Goal: Check status: Check status

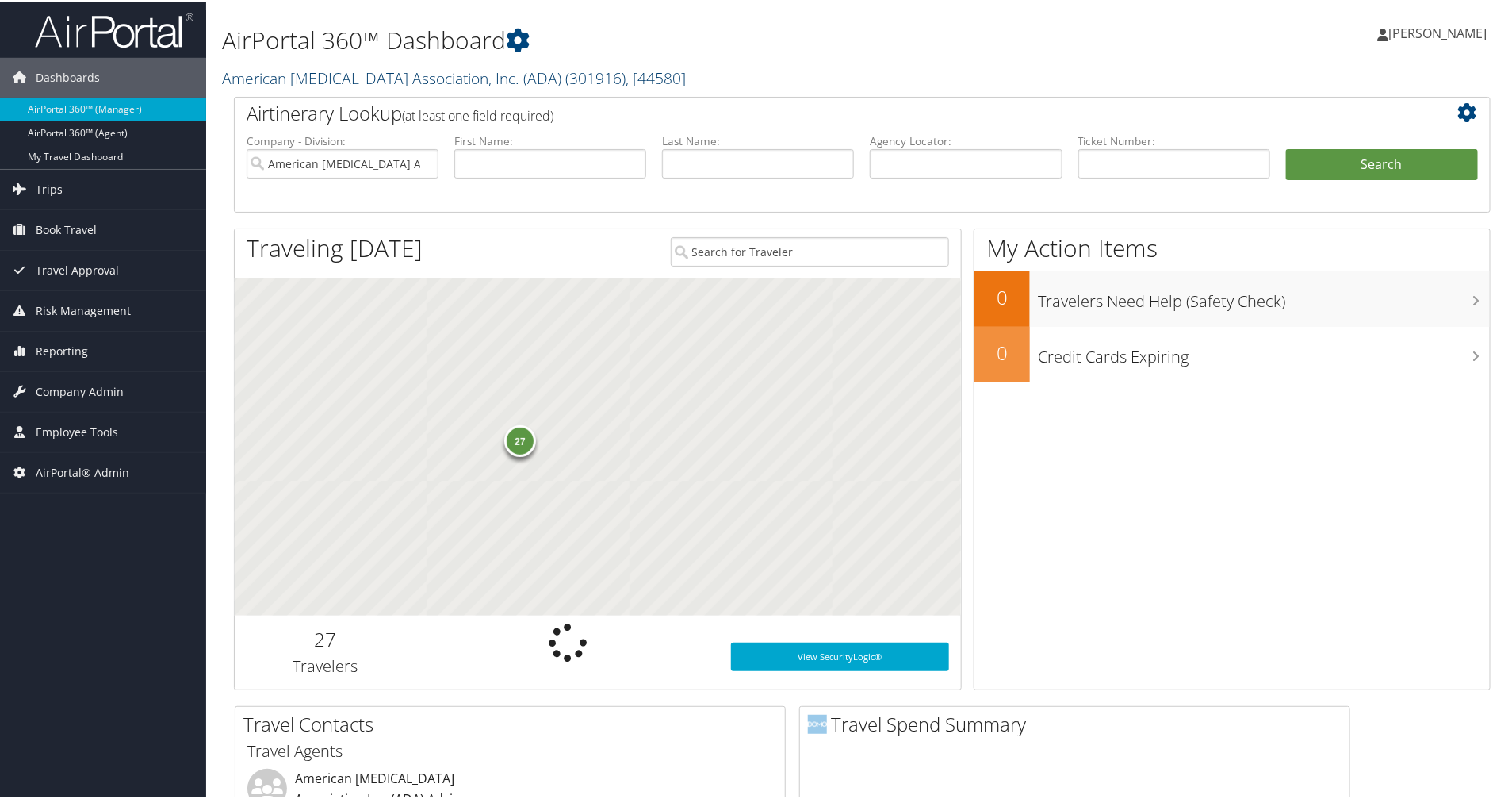
click at [295, 69] on link "American Diabetes Association, Inc. (ADA) ( 301916 ) , [ 44580 ]" at bounding box center [454, 77] width 463 height 21
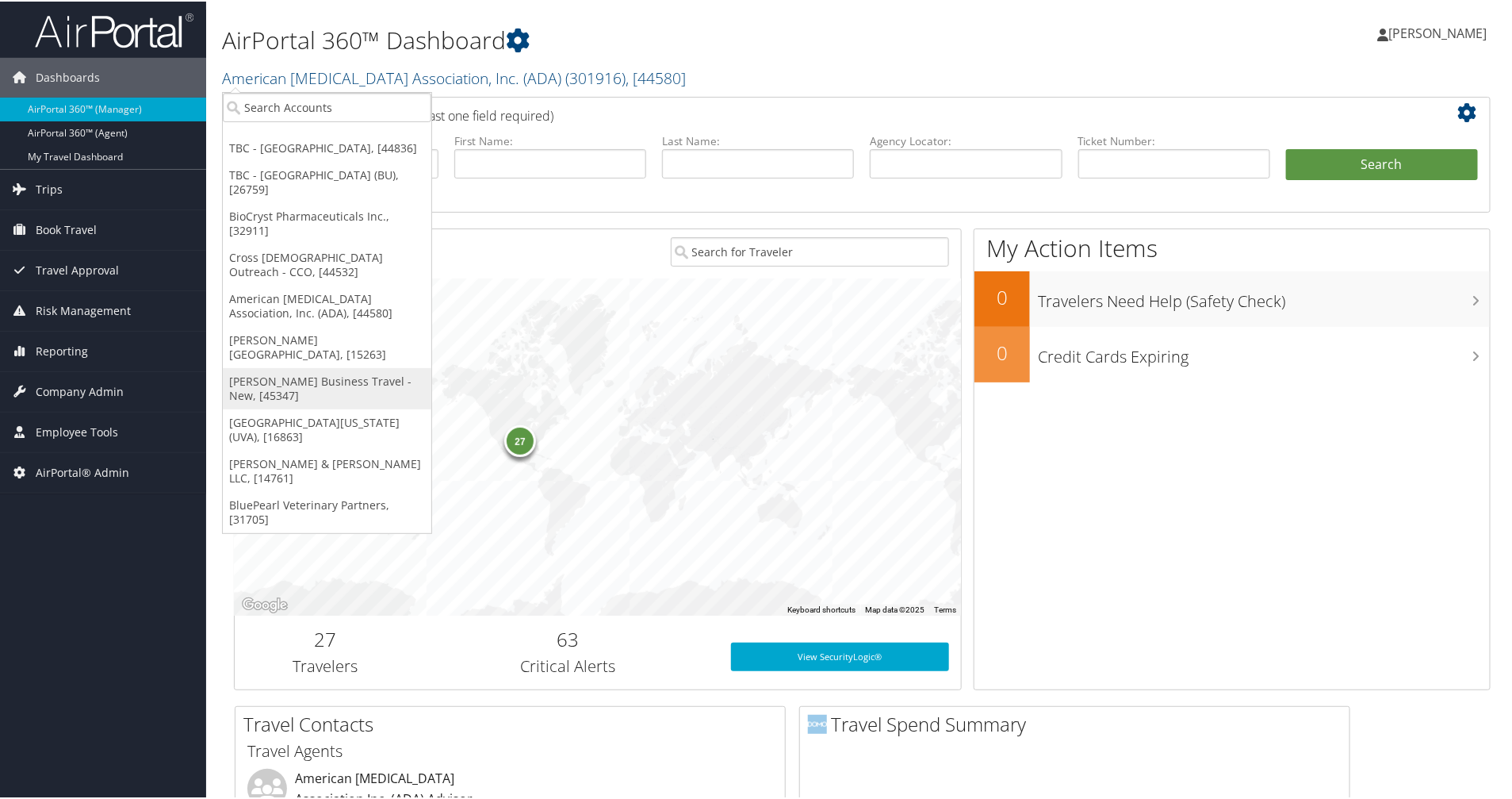
click at [294, 367] on link "Christopherson Business Travel - New, [45347]" at bounding box center [326, 387] width 208 height 41
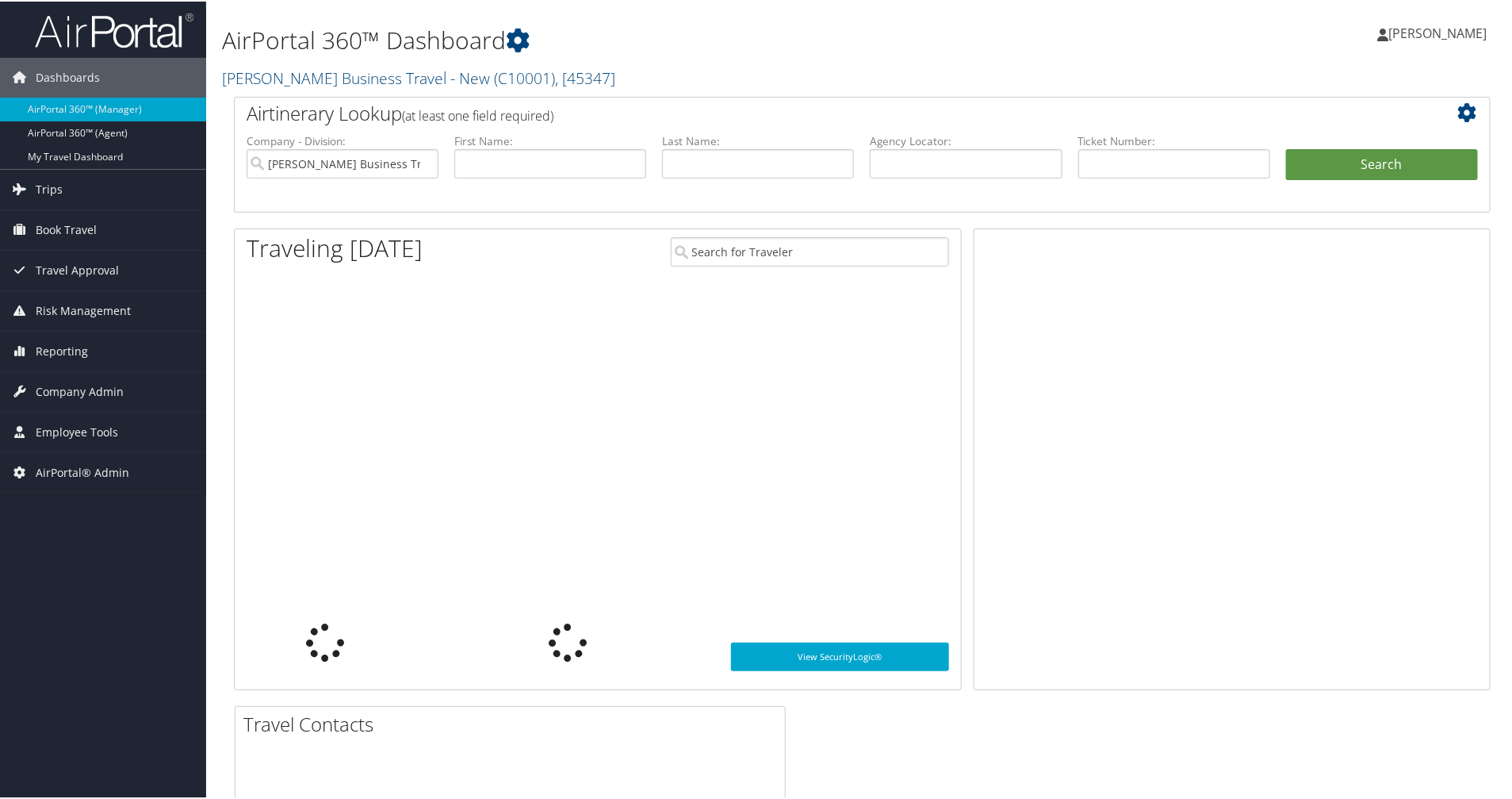
click at [42, 179] on span "Trips" at bounding box center [49, 188] width 27 height 40
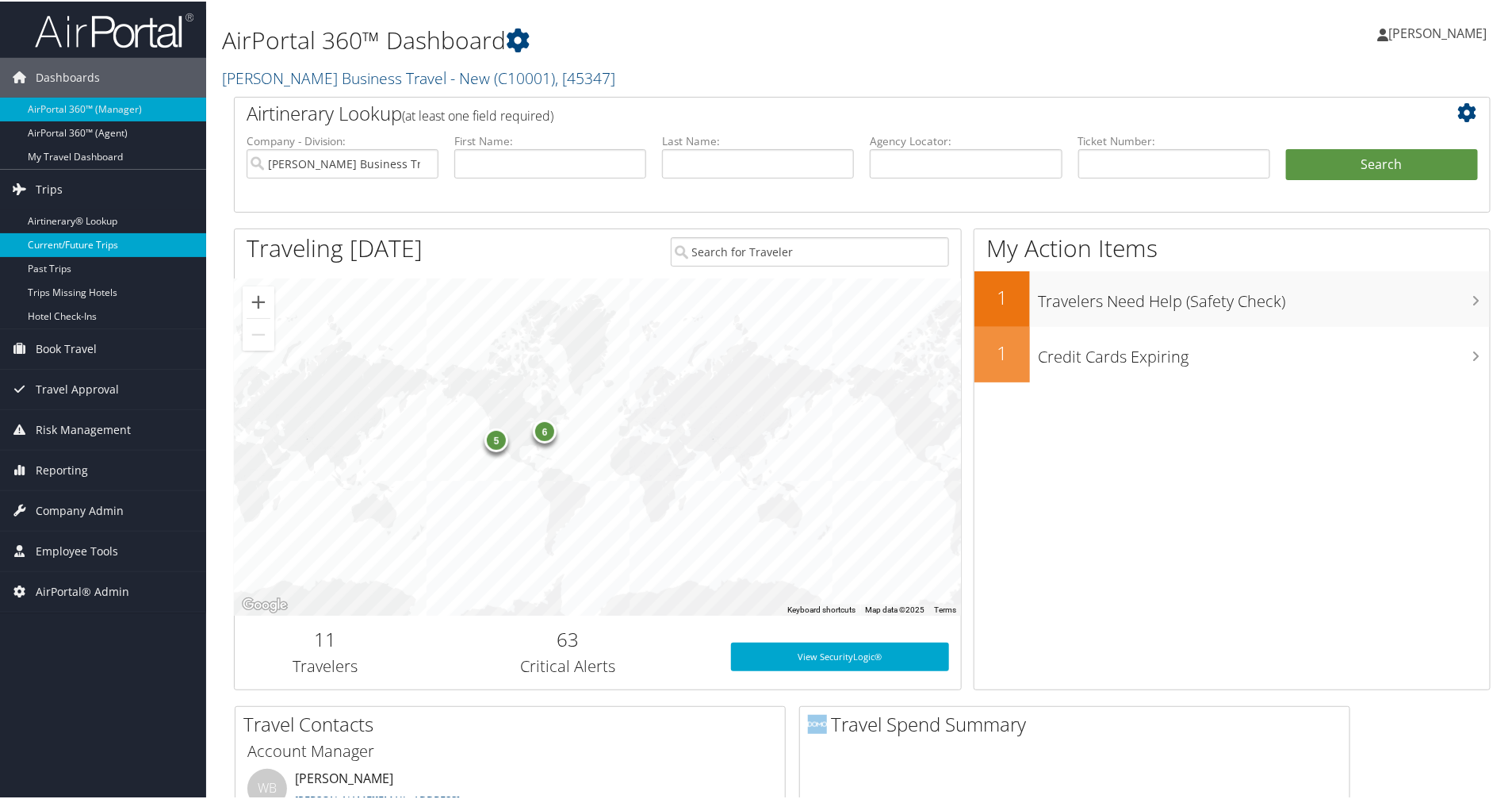
click at [58, 251] on link "Current/Future Trips" at bounding box center [103, 243] width 206 height 24
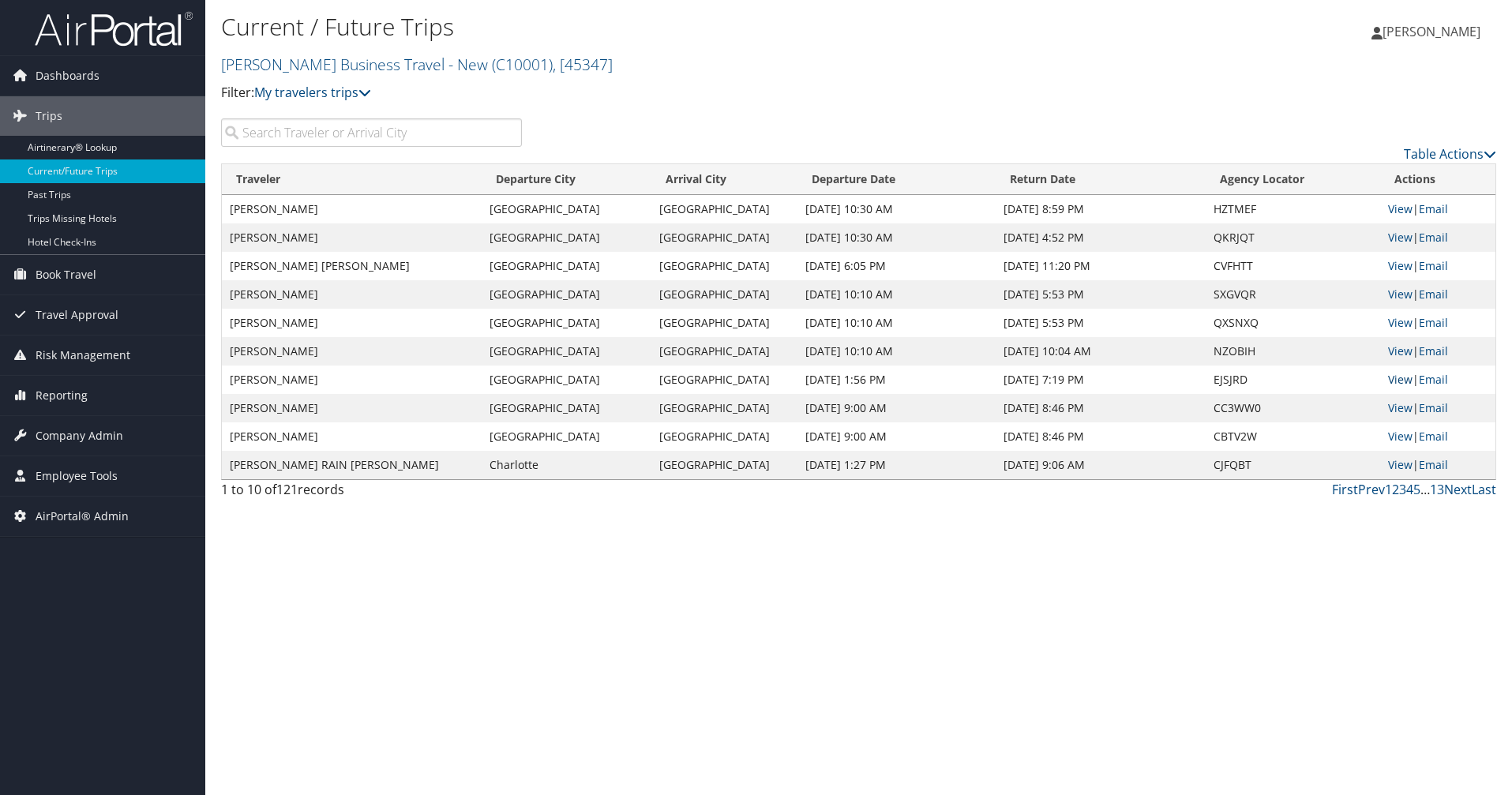
click at [1401, 375] on link "View" at bounding box center [1400, 379] width 25 height 15
click at [1393, 290] on link "View" at bounding box center [1400, 294] width 25 height 15
click at [1398, 318] on link "View" at bounding box center [1400, 322] width 25 height 15
click at [1396, 238] on link "View" at bounding box center [1400, 236] width 25 height 15
click at [1398, 211] on link "View" at bounding box center [1400, 208] width 25 height 15
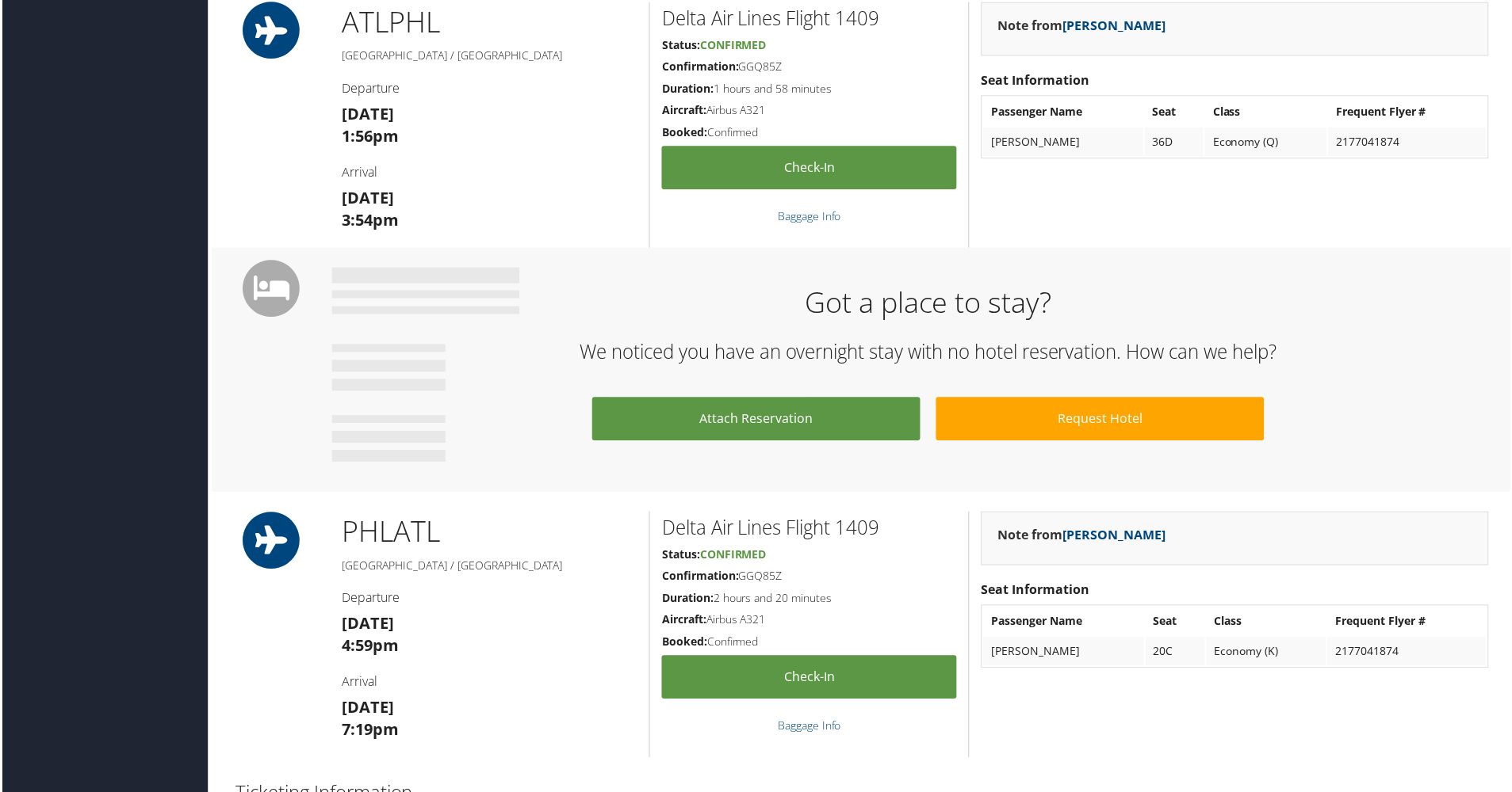
scroll to position [594, 0]
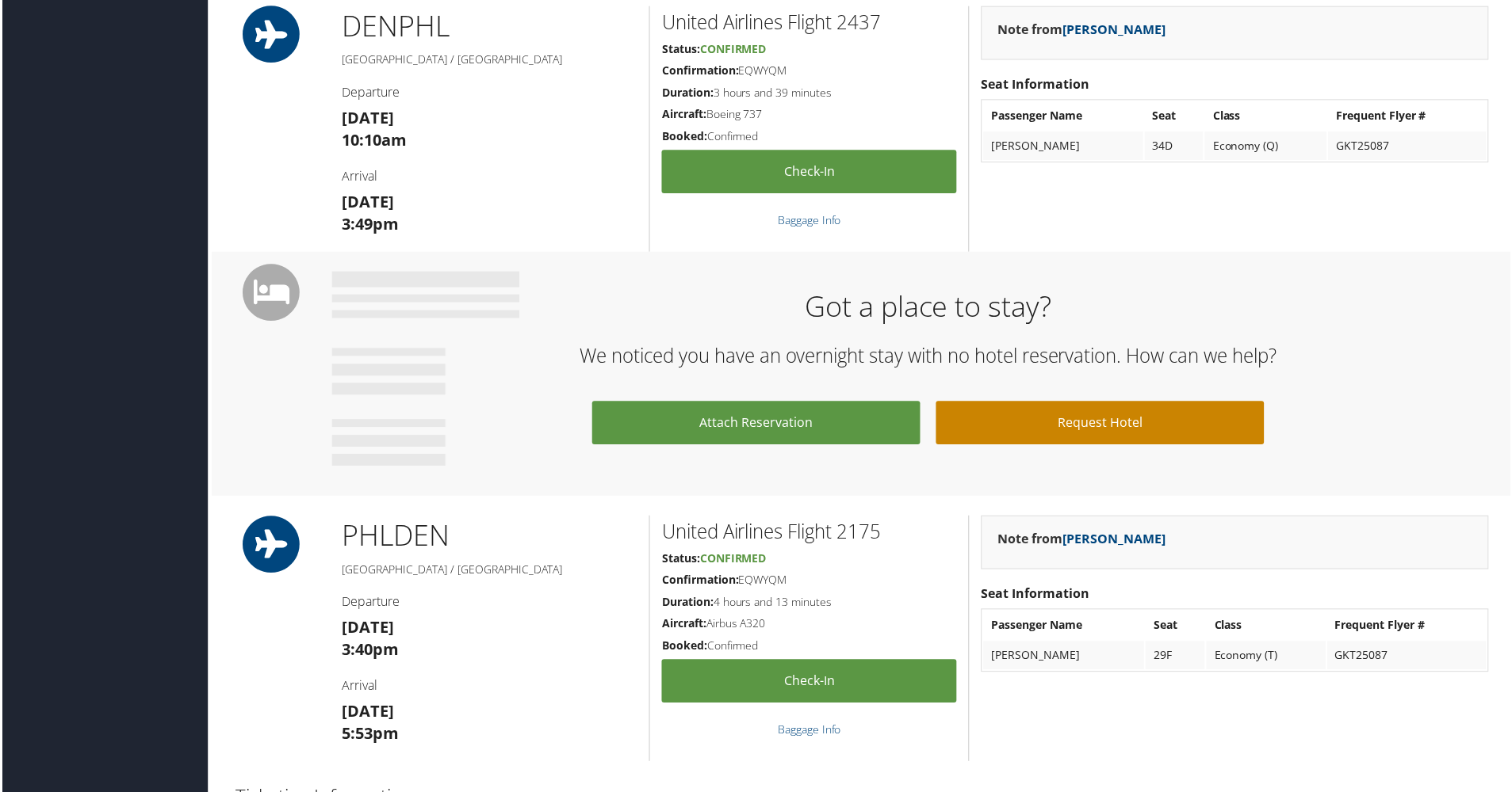
scroll to position [693, 0]
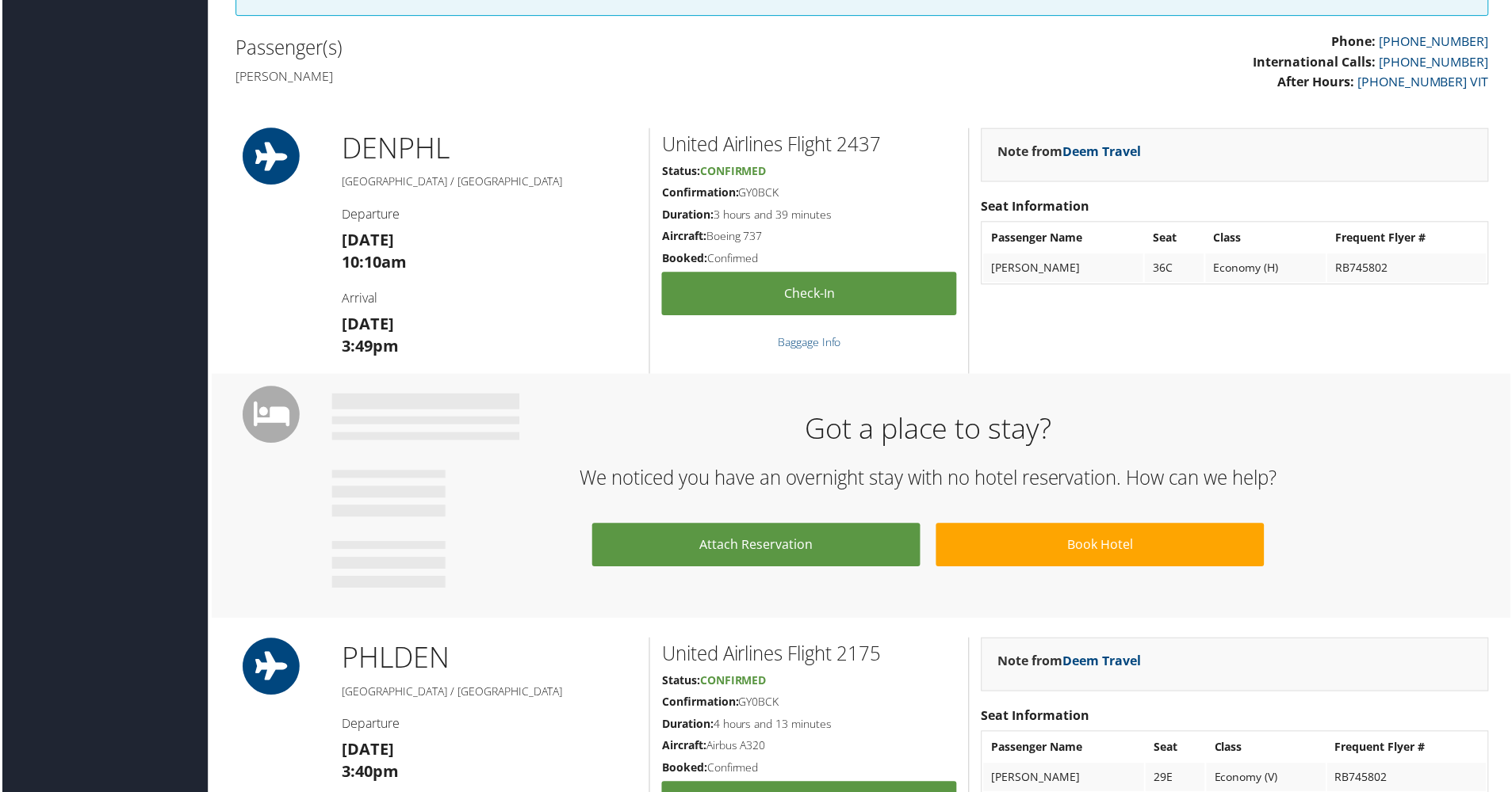
scroll to position [495, 0]
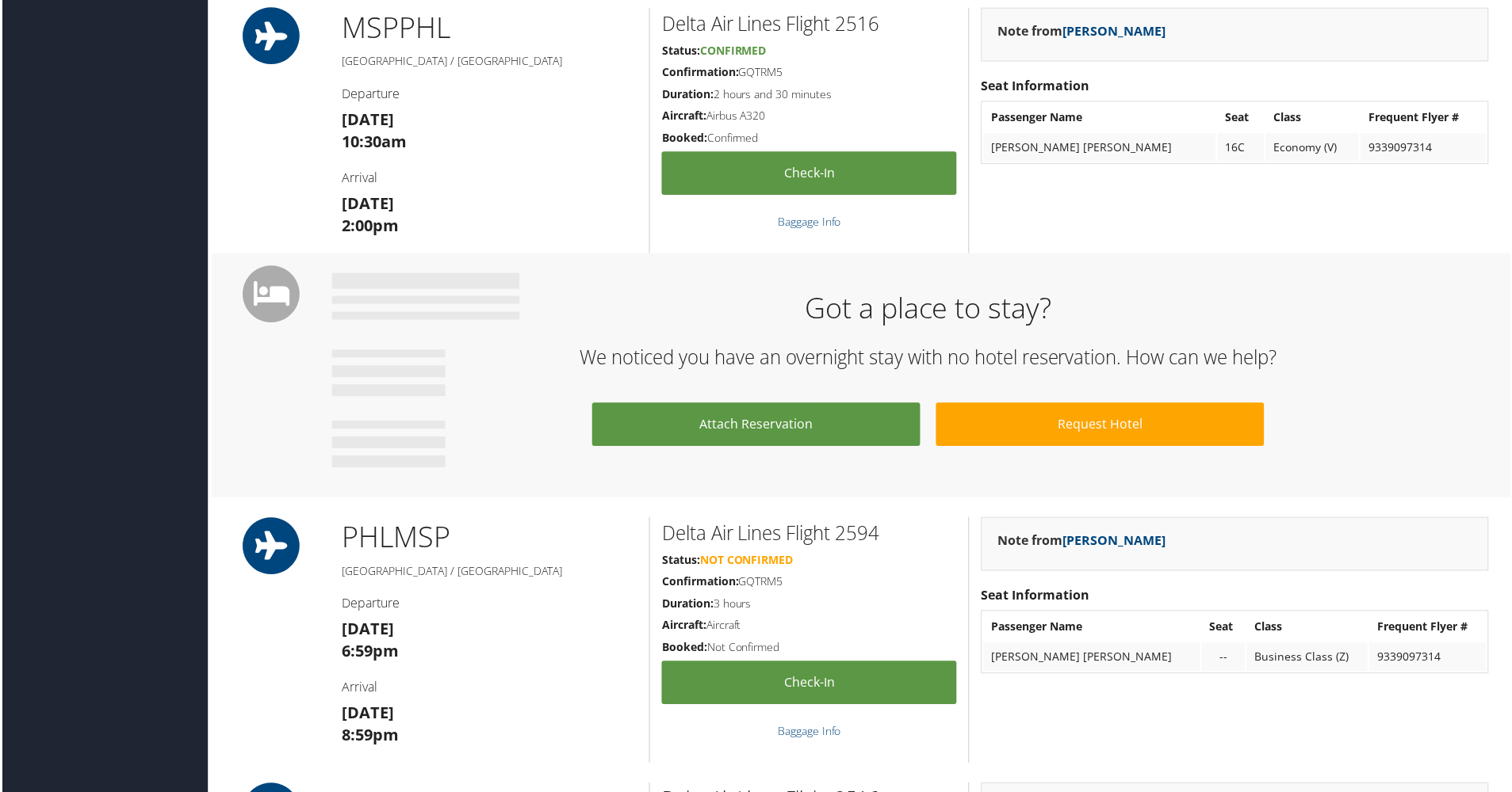
scroll to position [594, 0]
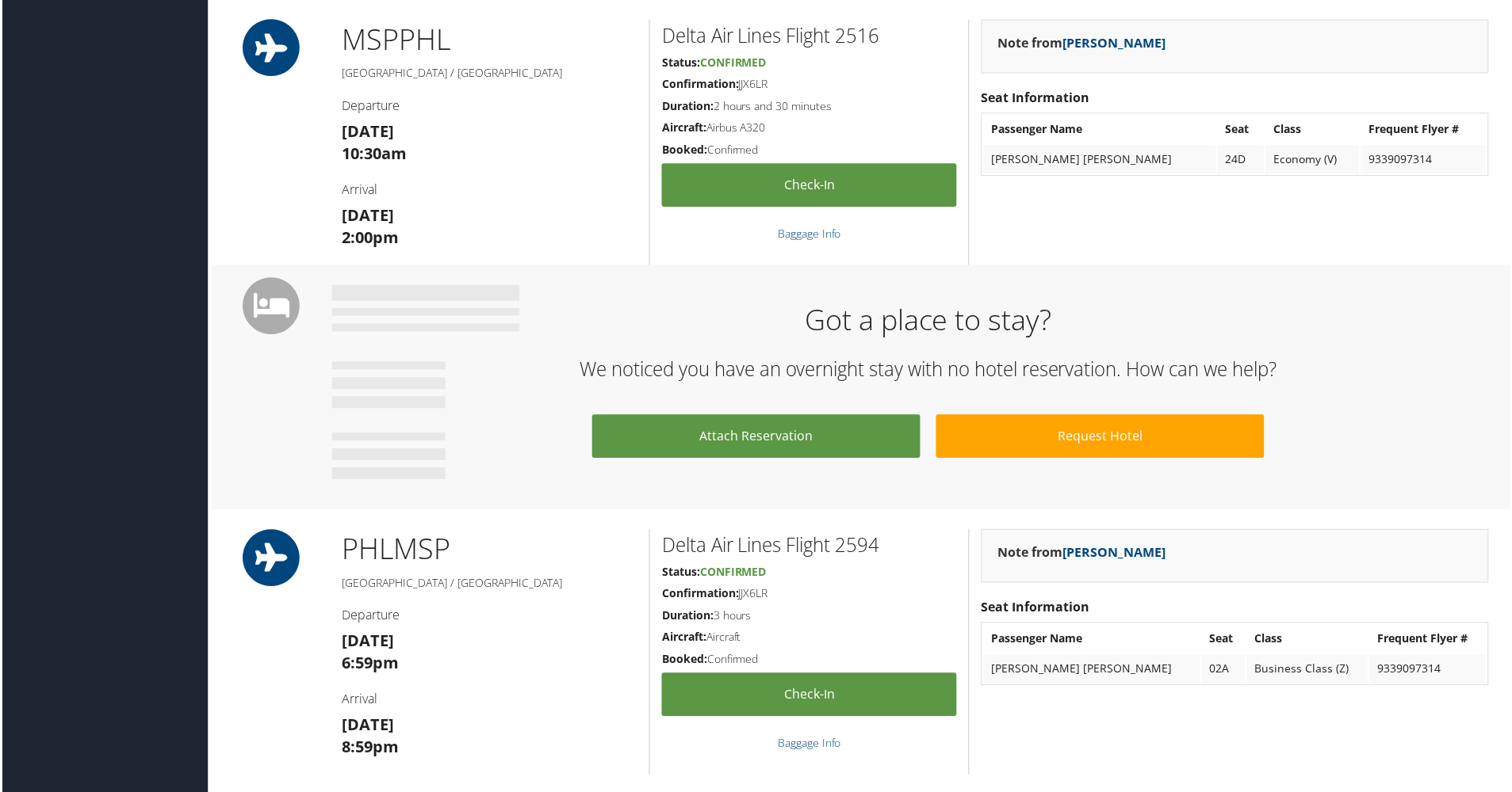
scroll to position [396, 0]
